Goal: Task Accomplishment & Management: Manage account settings

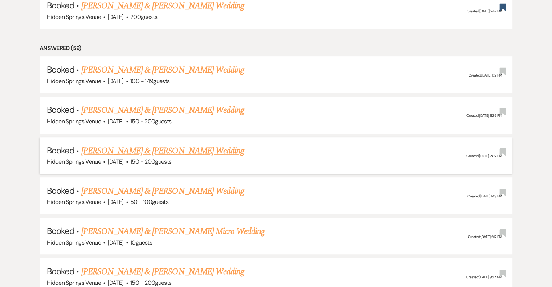
scroll to position [363, 0]
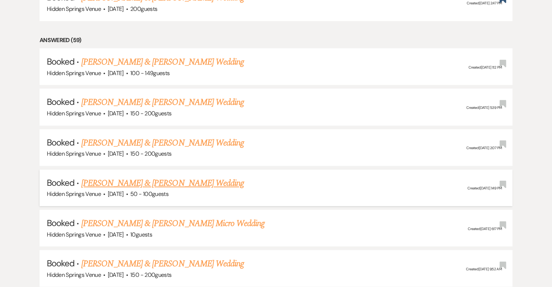
click at [211, 182] on link "[PERSON_NAME] & [PERSON_NAME] Wedding" at bounding box center [162, 183] width 162 height 13
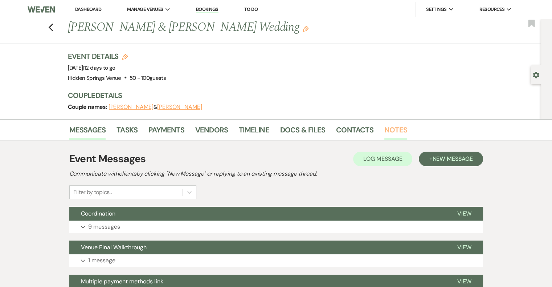
click at [389, 132] on link "Notes" at bounding box center [395, 132] width 23 height 16
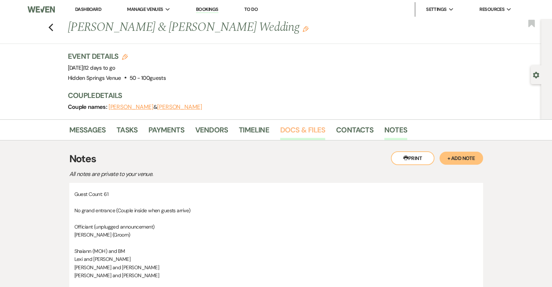
click at [308, 127] on link "Docs & Files" at bounding box center [302, 132] width 45 height 16
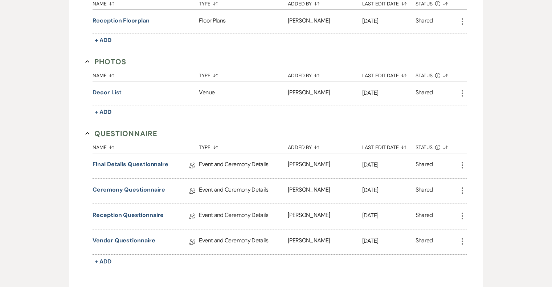
scroll to position [435, 0]
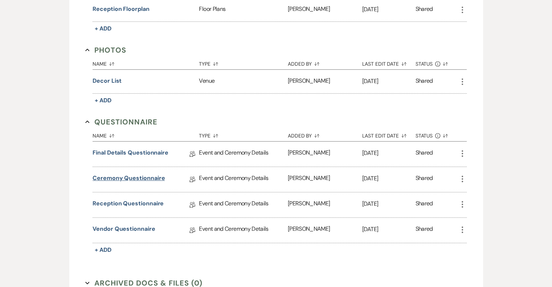
click at [140, 175] on link "Ceremony Questionnaire" at bounding box center [128, 179] width 72 height 11
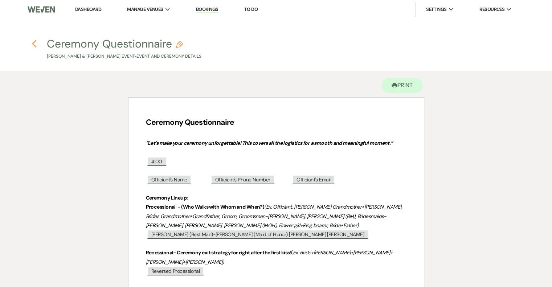
click at [33, 45] on use "button" at bounding box center [34, 44] width 5 height 8
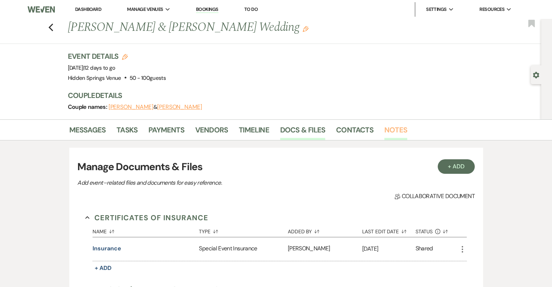
click at [392, 129] on link "Notes" at bounding box center [395, 132] width 23 height 16
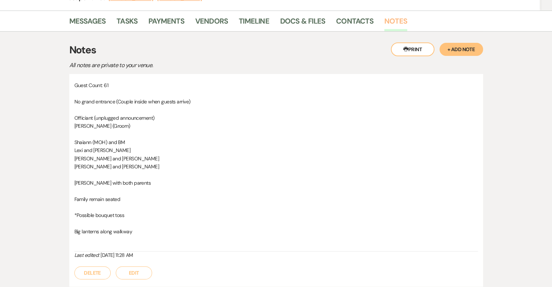
scroll to position [145, 0]
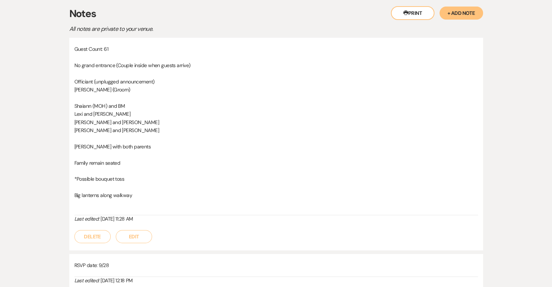
click at [133, 237] on button "Edit" at bounding box center [134, 236] width 36 height 13
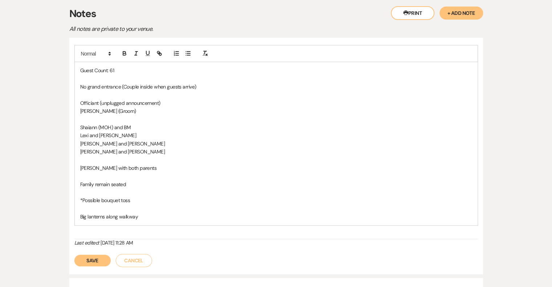
click at [132, 127] on p "Shaiann (MOH) and BM" at bounding box center [276, 127] width 392 height 8
click at [88, 260] on button "Save" at bounding box center [92, 261] width 36 height 12
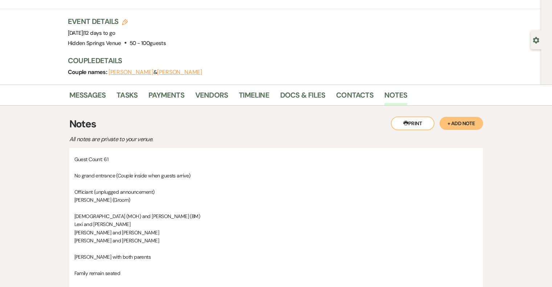
scroll to position [0, 0]
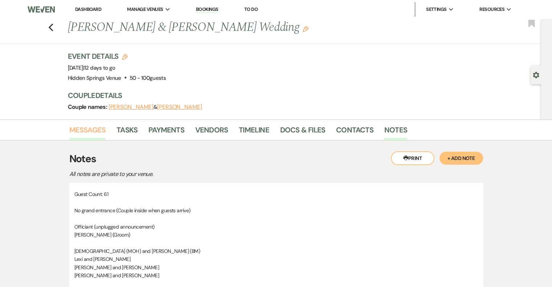
click at [98, 132] on link "Messages" at bounding box center [87, 132] width 37 height 16
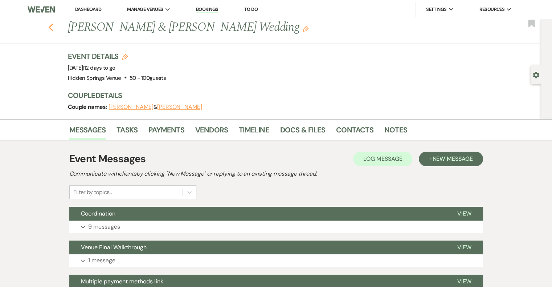
click at [51, 27] on icon "Previous" at bounding box center [50, 27] width 5 height 9
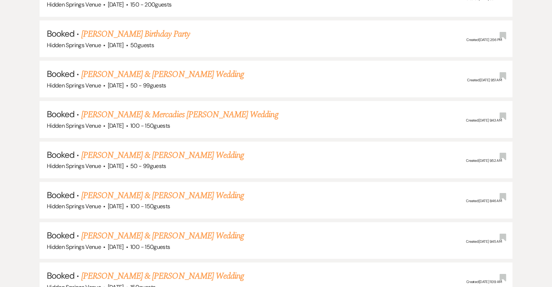
scroll to position [798, 0]
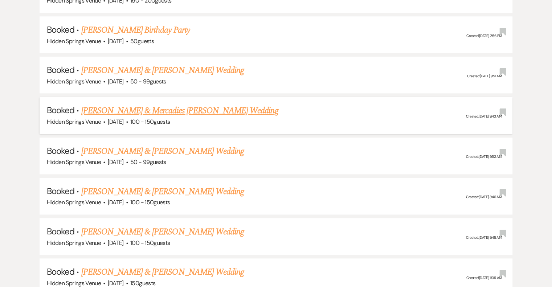
click at [195, 106] on link "[PERSON_NAME] & Mercadies [PERSON_NAME] Wedding" at bounding box center [179, 110] width 197 height 13
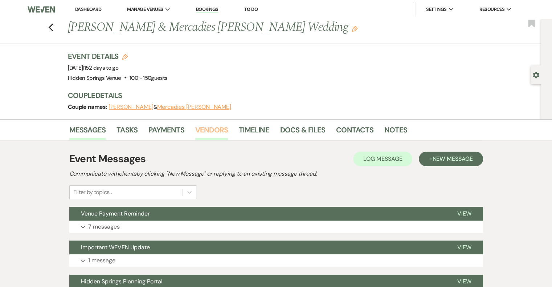
click at [203, 129] on link "Vendors" at bounding box center [211, 132] width 33 height 16
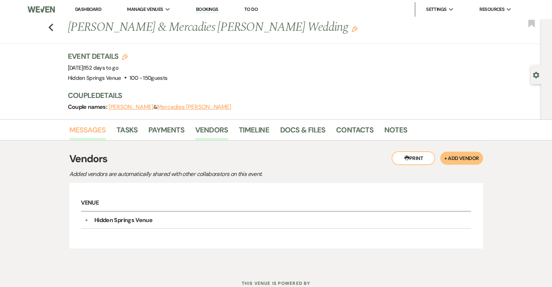
click at [95, 132] on link "Messages" at bounding box center [87, 132] width 37 height 16
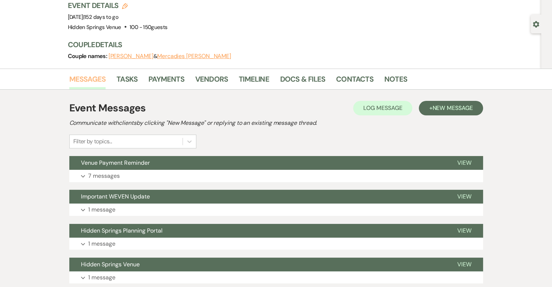
scroll to position [73, 0]
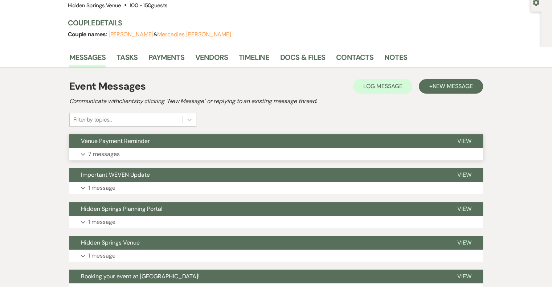
click at [110, 155] on p "7 messages" at bounding box center [104, 153] width 32 height 9
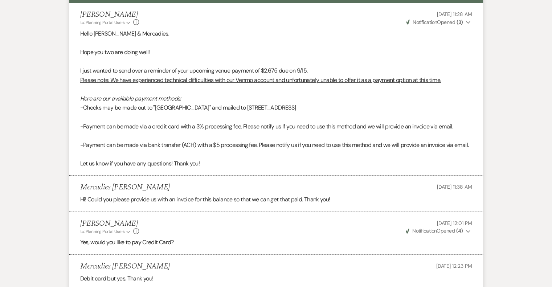
scroll to position [0, 0]
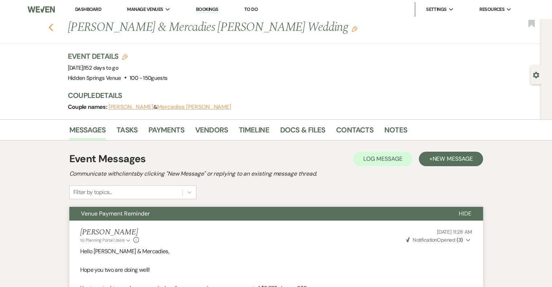
click at [54, 29] on icon "Previous" at bounding box center [50, 27] width 5 height 9
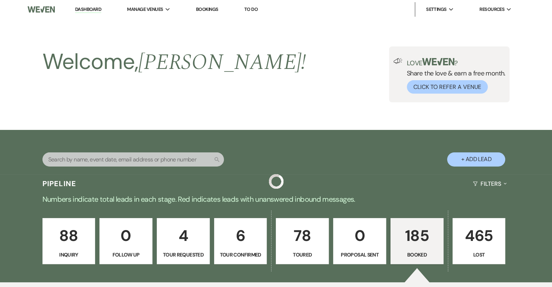
scroll to position [798, 0]
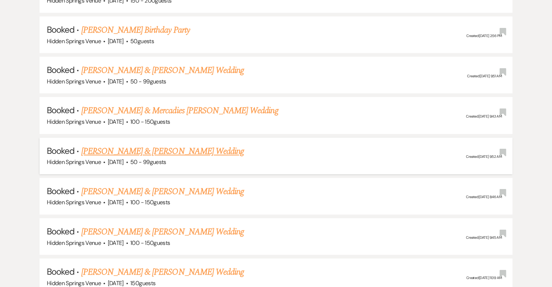
click at [191, 145] on link "[PERSON_NAME] & [PERSON_NAME] Wedding" at bounding box center [162, 151] width 162 height 13
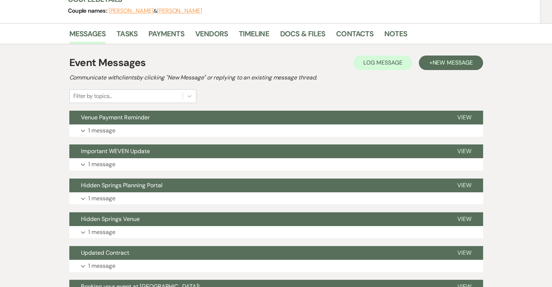
scroll to position [109, 0]
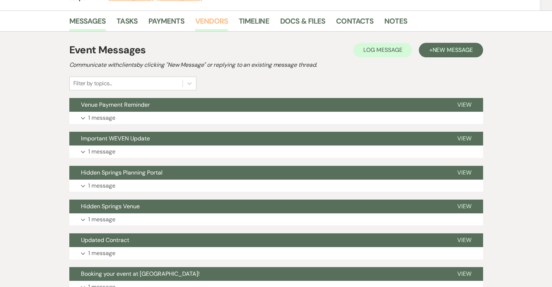
click at [206, 21] on link "Vendors" at bounding box center [211, 23] width 33 height 16
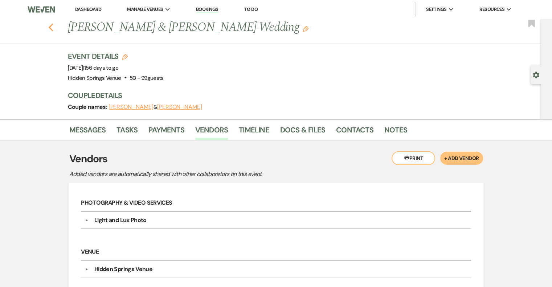
click at [54, 30] on icon "Previous" at bounding box center [50, 27] width 5 height 9
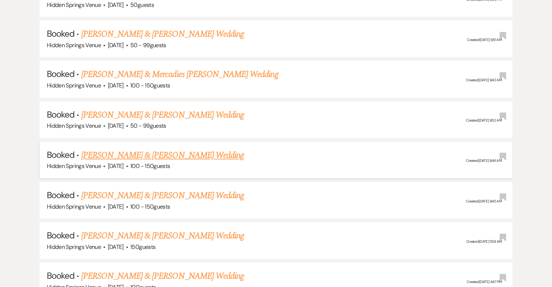
scroll to position [871, 0]
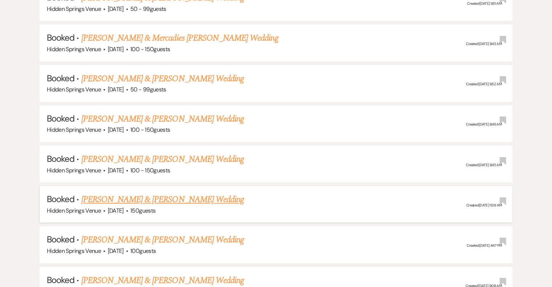
click at [179, 193] on link "[PERSON_NAME] & [PERSON_NAME] Wedding" at bounding box center [162, 199] width 162 height 13
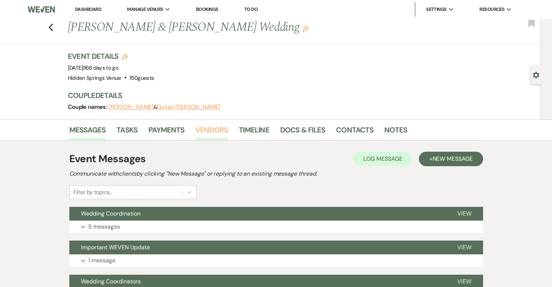
click at [213, 127] on link "Vendors" at bounding box center [211, 132] width 33 height 16
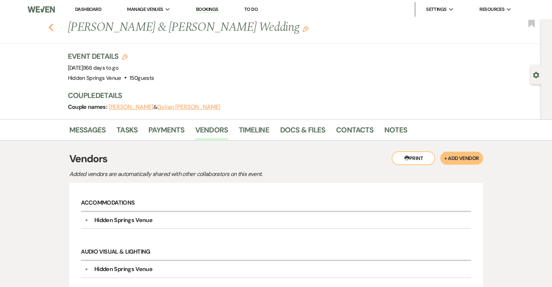
click at [54, 28] on icon "Previous" at bounding box center [50, 27] width 5 height 9
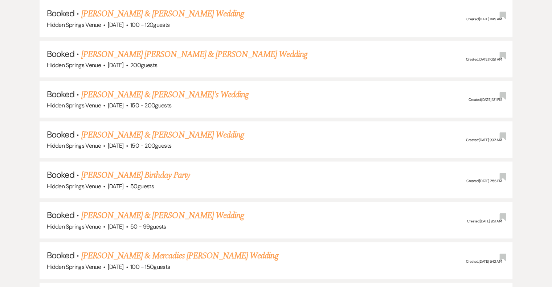
scroll to position [617, 0]
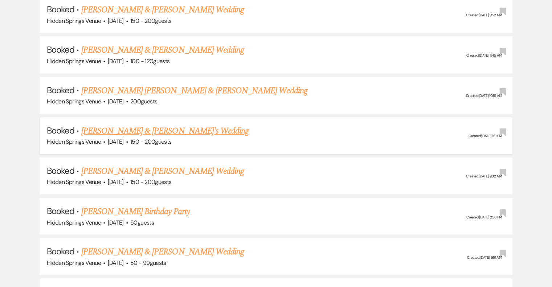
click at [164, 128] on link "[PERSON_NAME] & [PERSON_NAME]'s Wedding" at bounding box center [165, 130] width 168 height 13
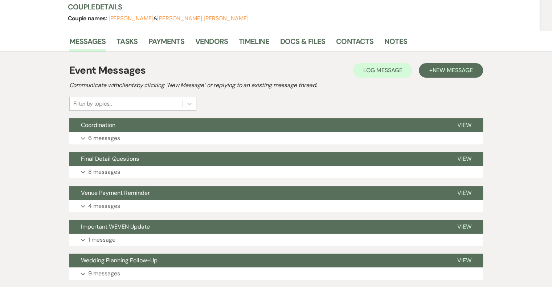
scroll to position [36, 0]
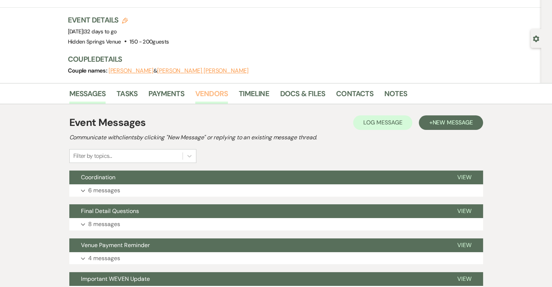
click at [202, 94] on link "Vendors" at bounding box center [211, 96] width 33 height 16
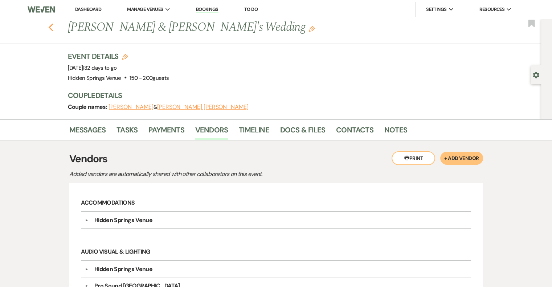
click at [53, 30] on use "button" at bounding box center [50, 28] width 5 height 8
